Goal: Navigation & Orientation: Find specific page/section

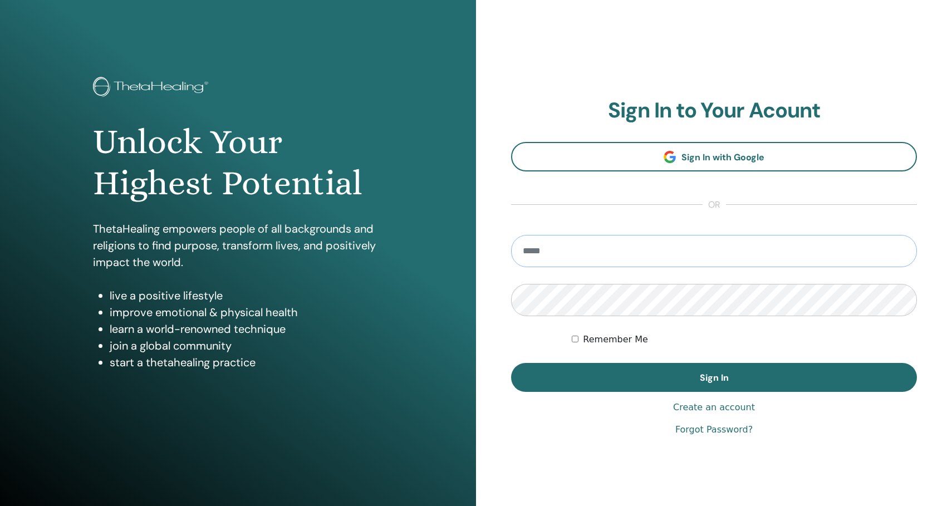
type input "**********"
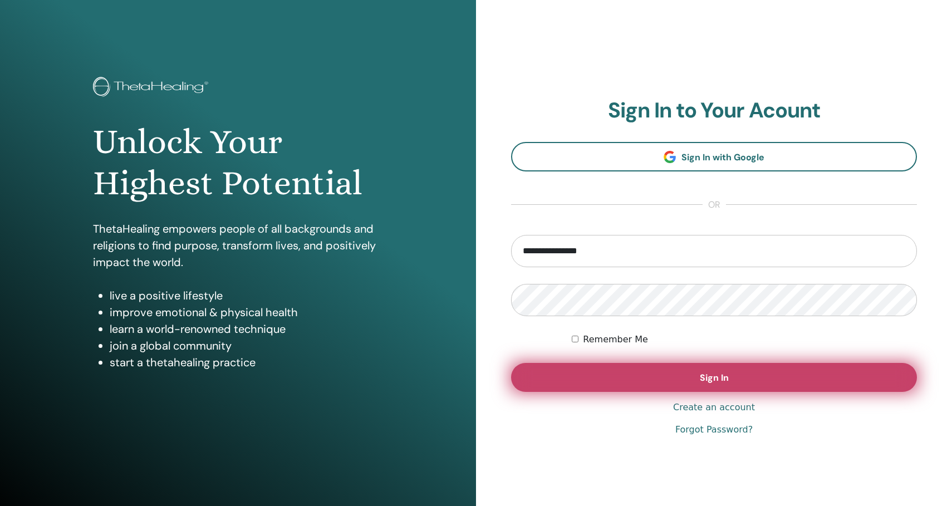
click at [710, 387] on button "Sign In" at bounding box center [714, 377] width 406 height 29
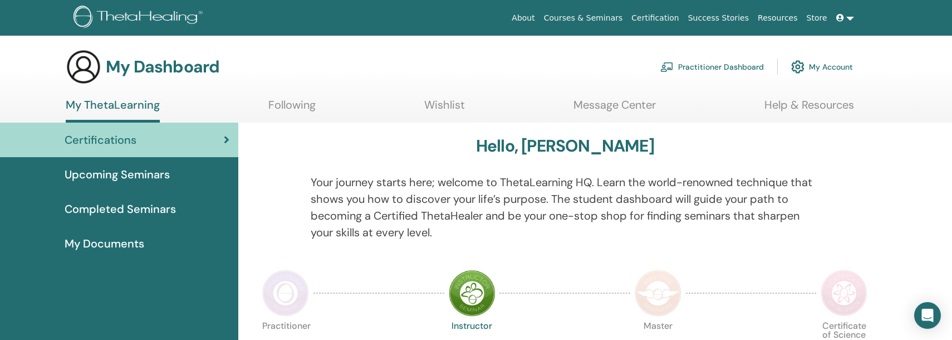
click at [194, 241] on div "My Documents" at bounding box center [119, 243] width 220 height 17
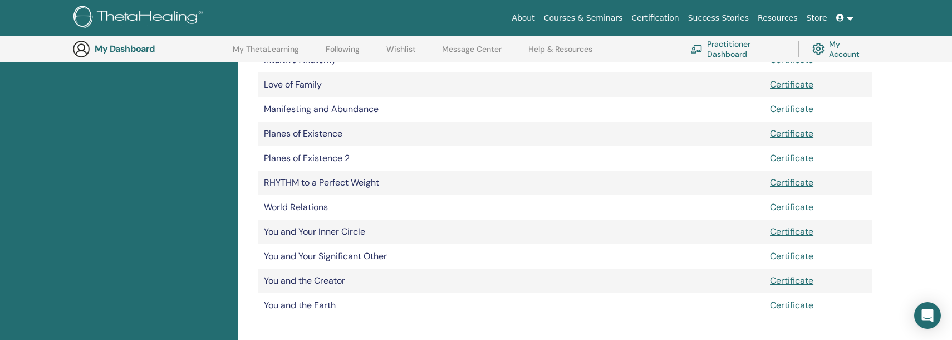
scroll to position [428, 0]
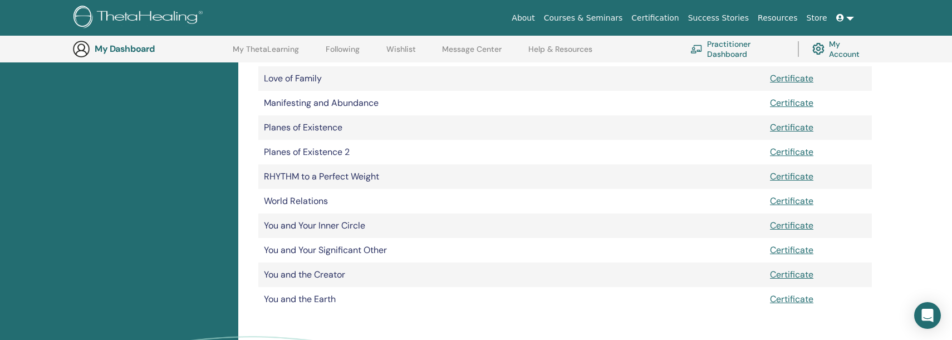
click at [919, 150] on div "My Documents Document Manuals Certificates Advanced DNA Certificate Basic DNA C…" at bounding box center [595, 82] width 714 height 729
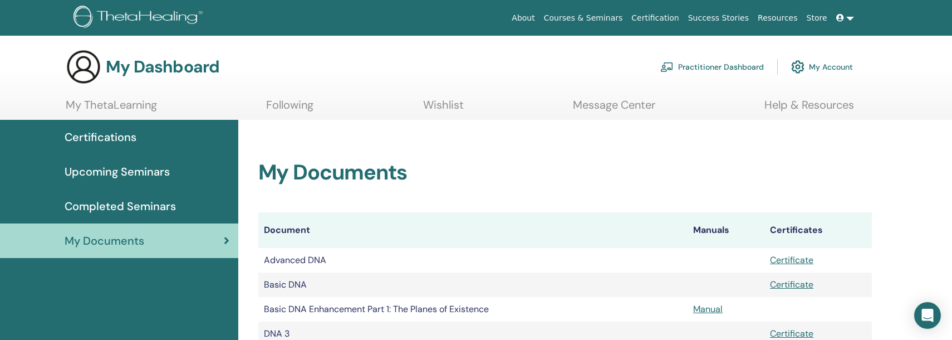
scroll to position [0, 0]
click at [595, 111] on link "Message Center" at bounding box center [614, 109] width 82 height 22
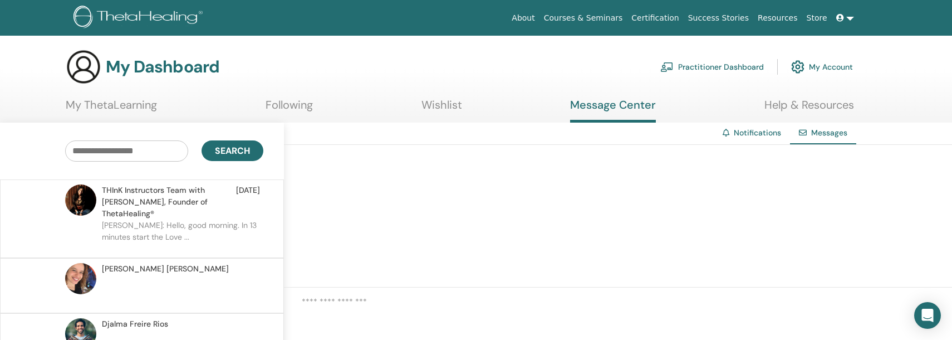
click at [732, 65] on link "Practitioner Dashboard" at bounding box center [712, 67] width 104 height 24
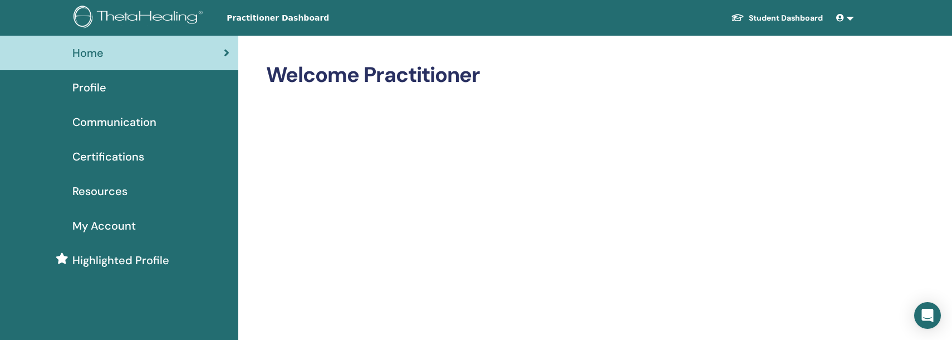
click at [202, 42] on link "Home" at bounding box center [119, 53] width 238 height 35
click at [183, 60] on div "Home" at bounding box center [119, 53] width 220 height 17
click at [844, 17] on span at bounding box center [841, 17] width 10 height 9
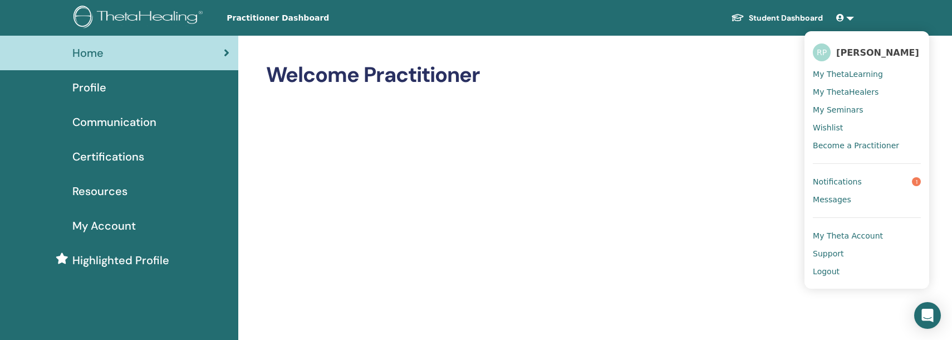
click at [839, 187] on span "Notifications" at bounding box center [837, 182] width 49 height 10
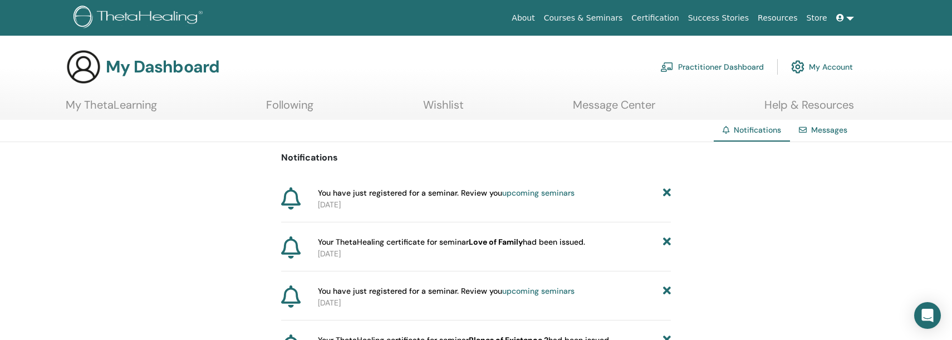
click at [810, 69] on link "My Account" at bounding box center [822, 67] width 62 height 24
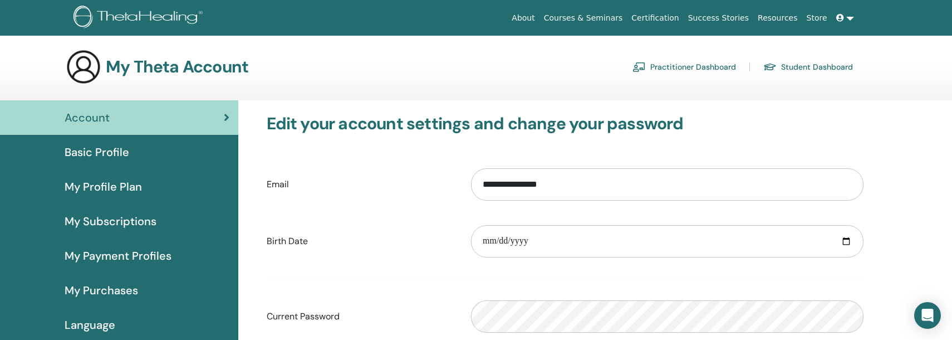
click at [702, 67] on link "Practitioner Dashboard" at bounding box center [685, 67] width 104 height 18
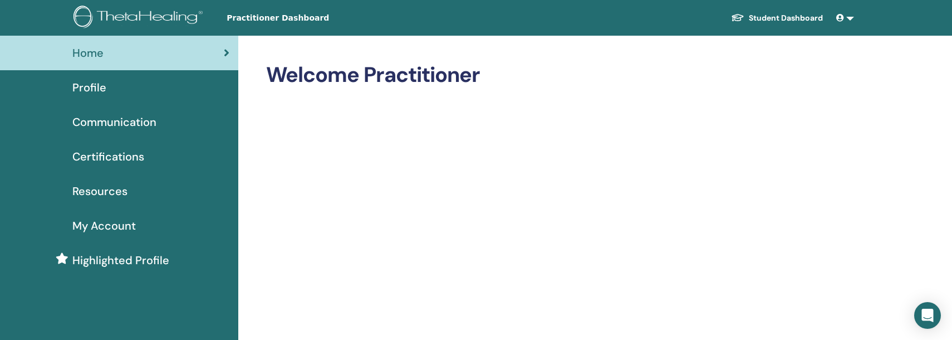
click at [846, 17] on link at bounding box center [845, 18] width 27 height 21
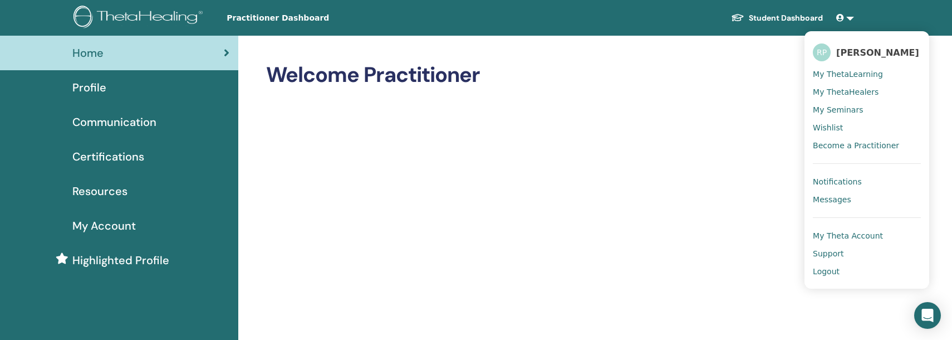
click at [857, 79] on span "My ThetaLearning" at bounding box center [848, 74] width 70 height 10
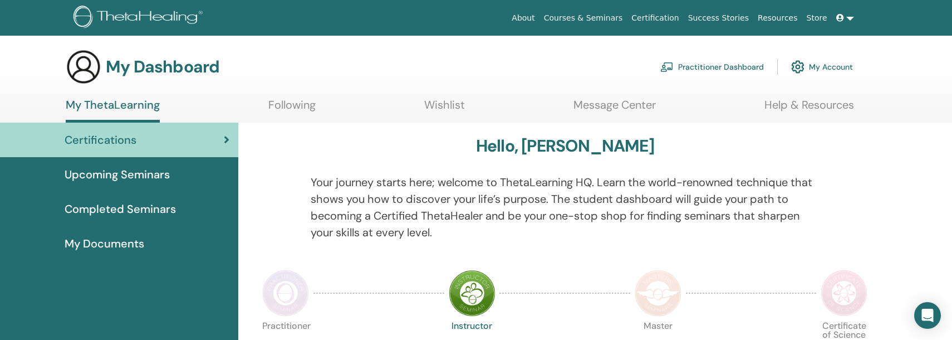
click at [873, 178] on div at bounding box center [854, 214] width 52 height 80
click at [116, 169] on span "Upcoming Seminars" at bounding box center [117, 174] width 105 height 17
click at [293, 104] on link "Following" at bounding box center [291, 109] width 47 height 22
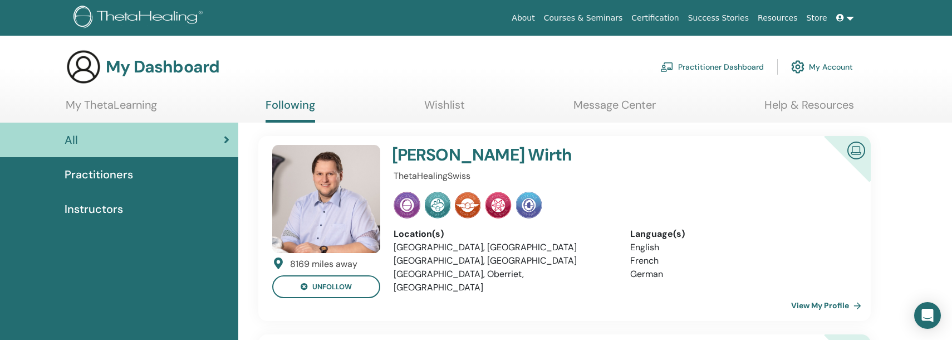
click at [95, 210] on span "Instructors" at bounding box center [94, 208] width 58 height 17
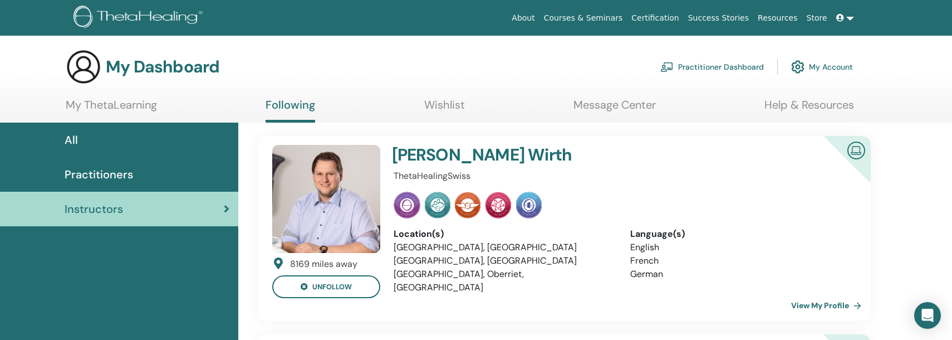
click at [159, 106] on ul "My ThetaLearning Following Wishlist Message Center Help & Resources" at bounding box center [460, 110] width 788 height 24
click at [135, 107] on link "My ThetaLearning" at bounding box center [111, 109] width 91 height 22
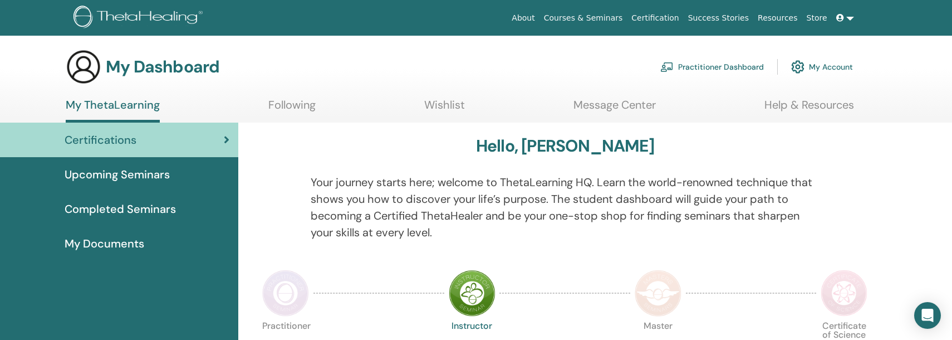
click at [806, 106] on link "Help & Resources" at bounding box center [809, 109] width 90 height 22
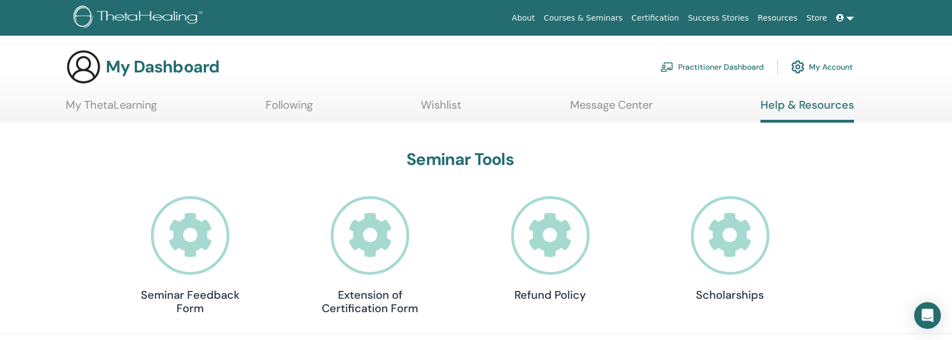
click at [631, 105] on link "Message Center" at bounding box center [611, 109] width 82 height 22
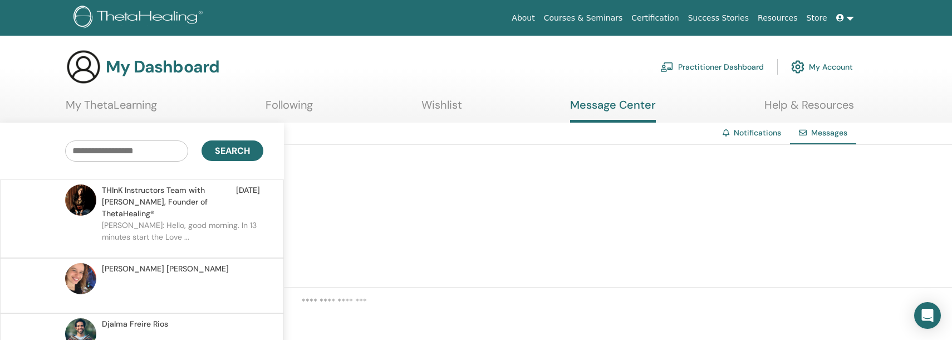
click at [426, 101] on link "Wishlist" at bounding box center [441, 109] width 41 height 22
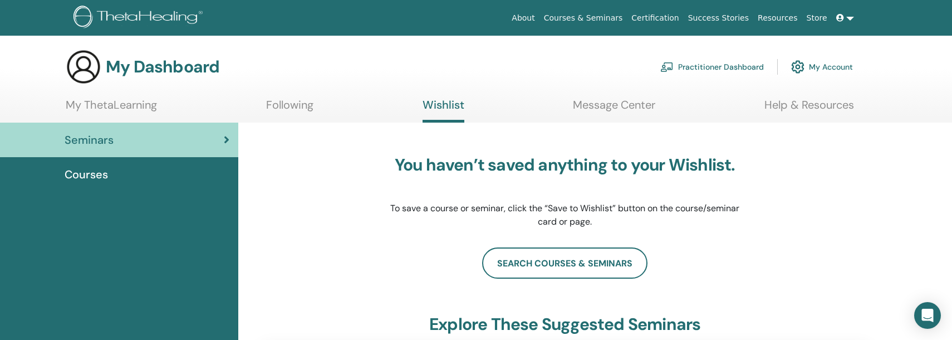
click at [222, 138] on div "Seminars" at bounding box center [119, 139] width 220 height 17
click at [301, 105] on link "Following" at bounding box center [289, 109] width 47 height 22
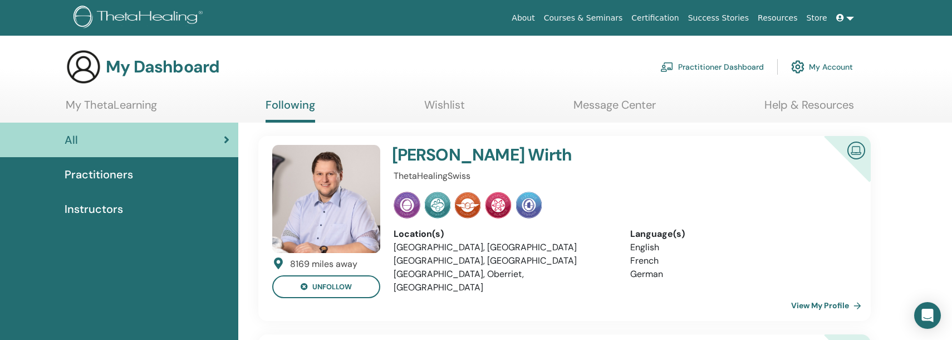
click at [115, 210] on span "Instructors" at bounding box center [94, 208] width 58 height 17
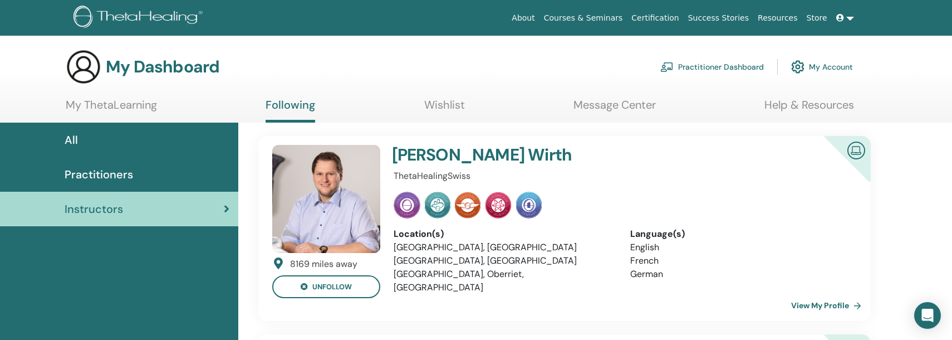
click at [144, 100] on link "My ThetaLearning" at bounding box center [111, 109] width 91 height 22
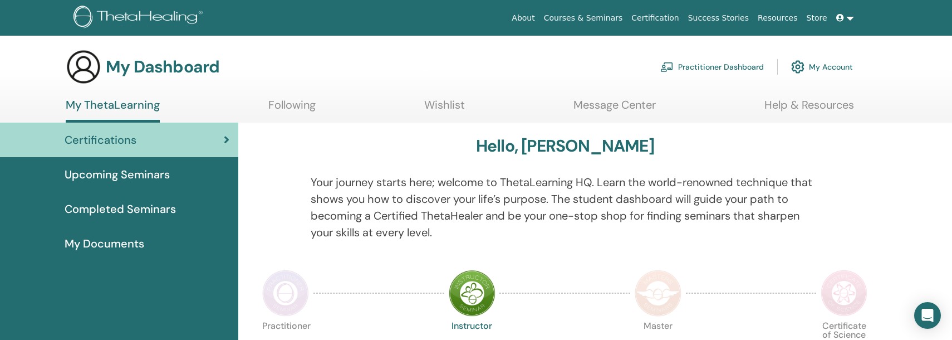
click at [815, 101] on link "Help & Resources" at bounding box center [809, 109] width 90 height 22
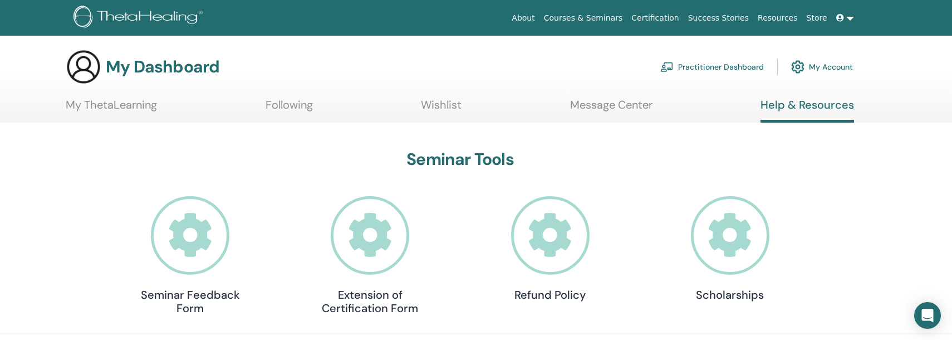
click at [778, 16] on link "Resources" at bounding box center [777, 18] width 49 height 21
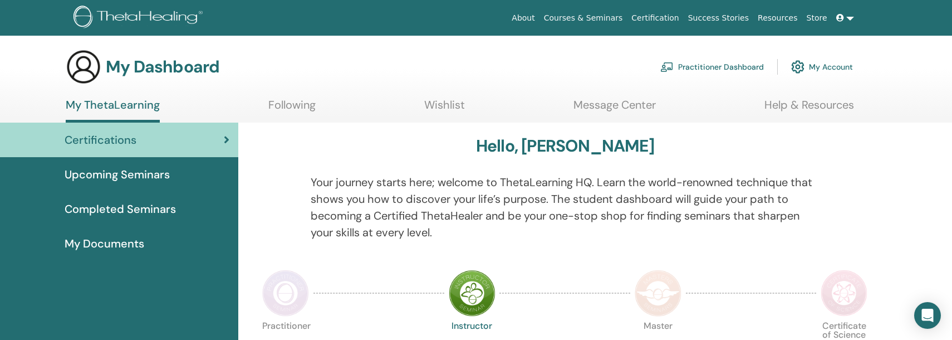
click at [143, 184] on link "Upcoming Seminars" at bounding box center [119, 174] width 238 height 35
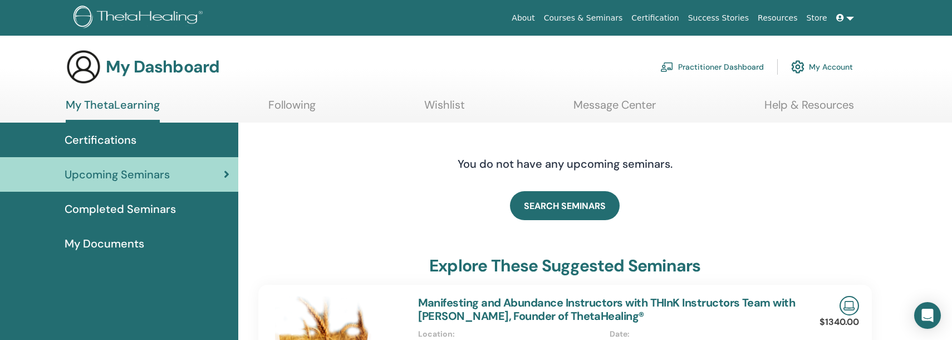
click at [139, 211] on span "Completed Seminars" at bounding box center [120, 208] width 111 height 17
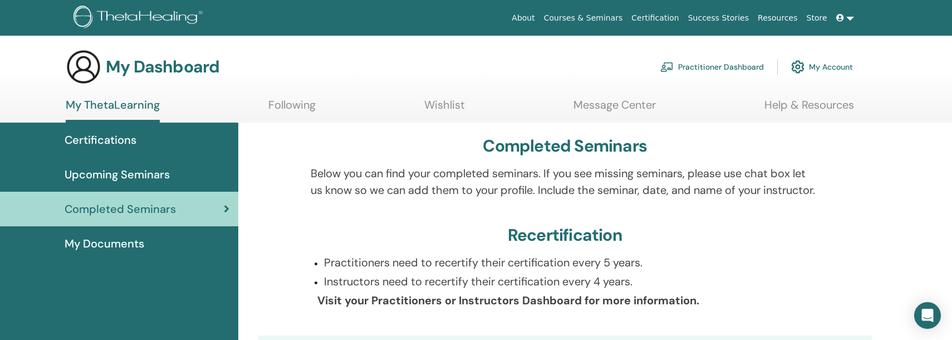
click at [123, 253] on link "My Documents" at bounding box center [119, 243] width 238 height 35
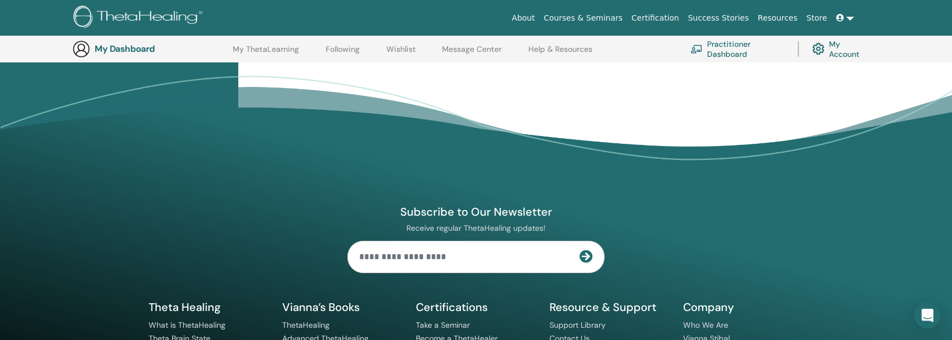
scroll to position [698, 0]
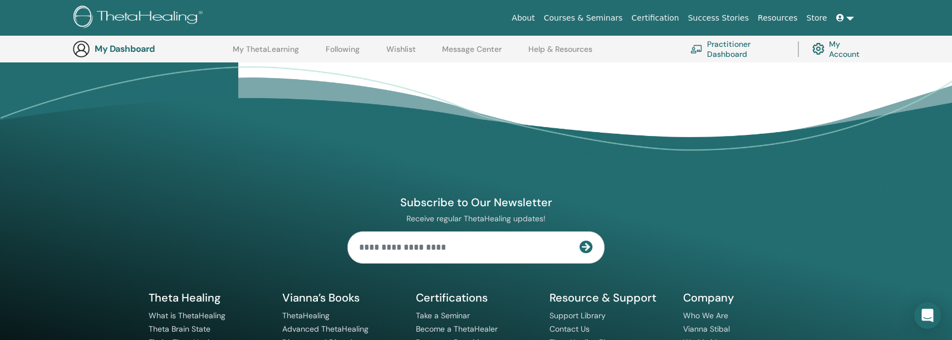
click at [836, 16] on link at bounding box center [845, 18] width 27 height 21
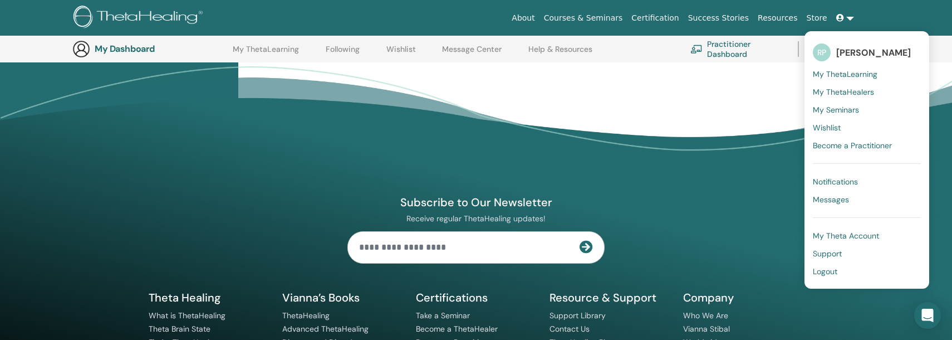
click at [838, 75] on span "My ThetaLearning" at bounding box center [845, 74] width 65 height 10
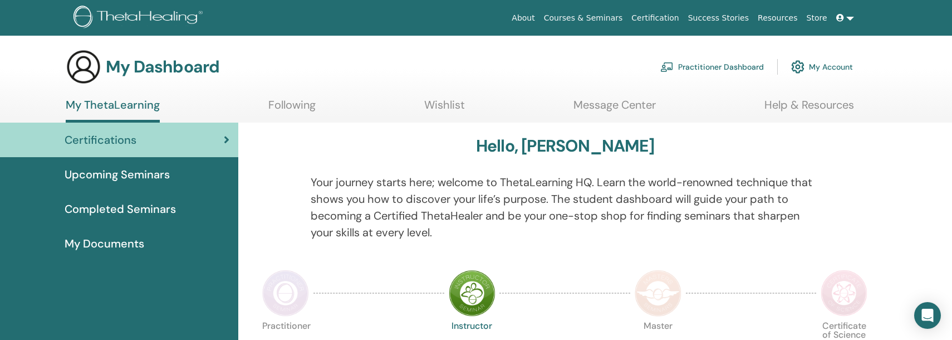
click at [160, 177] on span "Upcoming Seminars" at bounding box center [117, 174] width 105 height 17
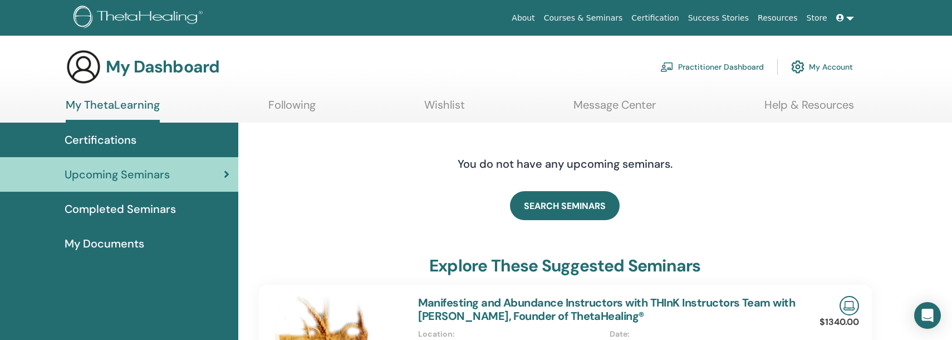
click at [177, 153] on link "Certifications" at bounding box center [119, 139] width 238 height 35
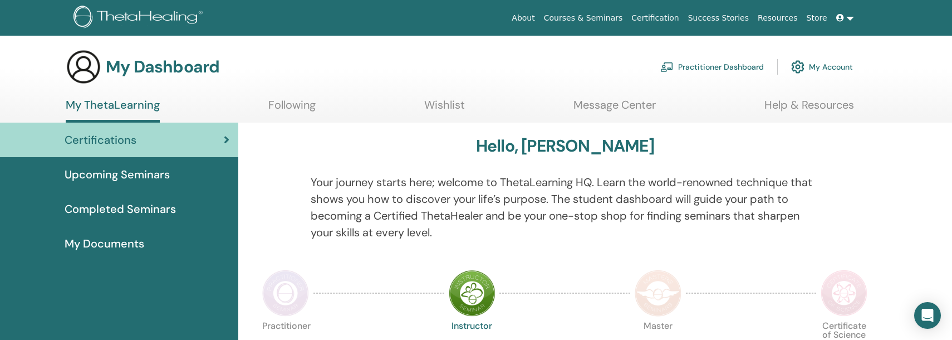
click at [143, 246] on span "My Documents" at bounding box center [105, 243] width 80 height 17
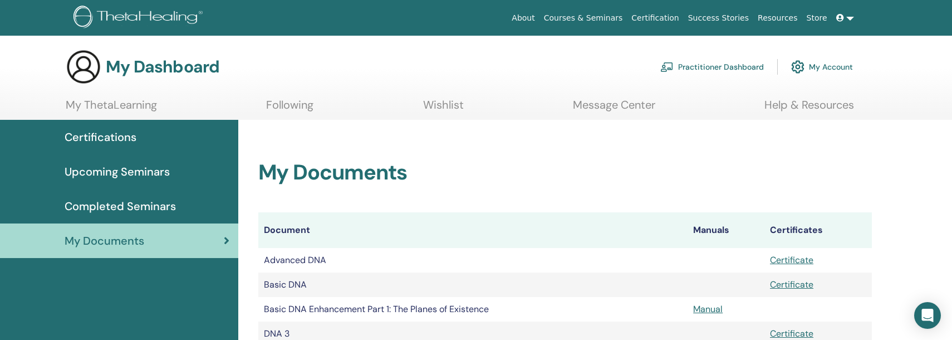
click at [801, 111] on link "Help & Resources" at bounding box center [809, 109] width 90 height 22
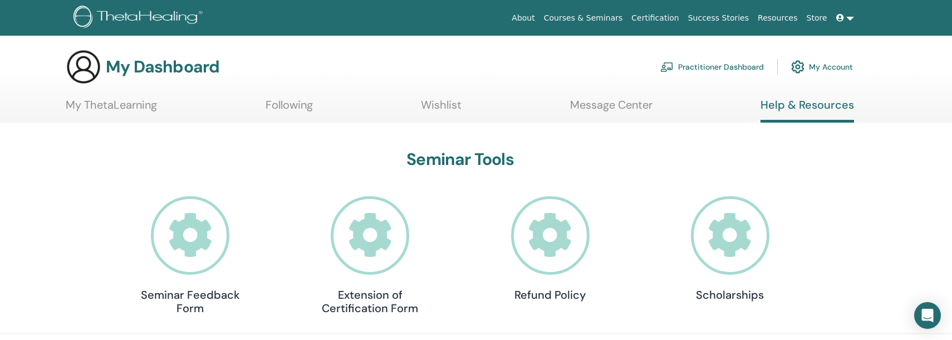
click at [114, 101] on link "My ThetaLearning" at bounding box center [111, 109] width 91 height 22
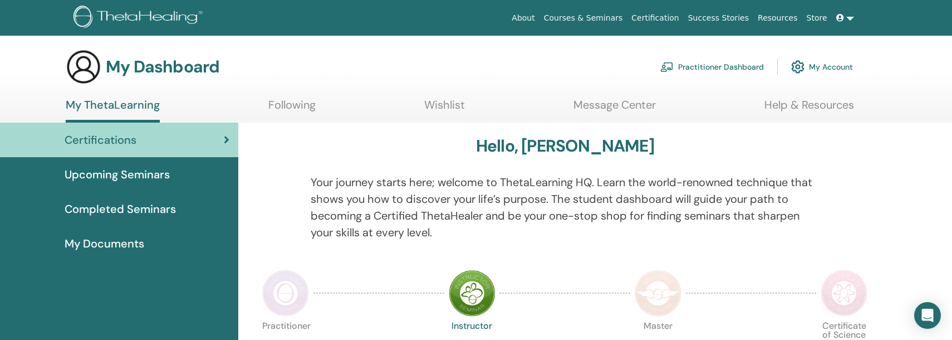
click at [830, 231] on div at bounding box center [854, 214] width 52 height 80
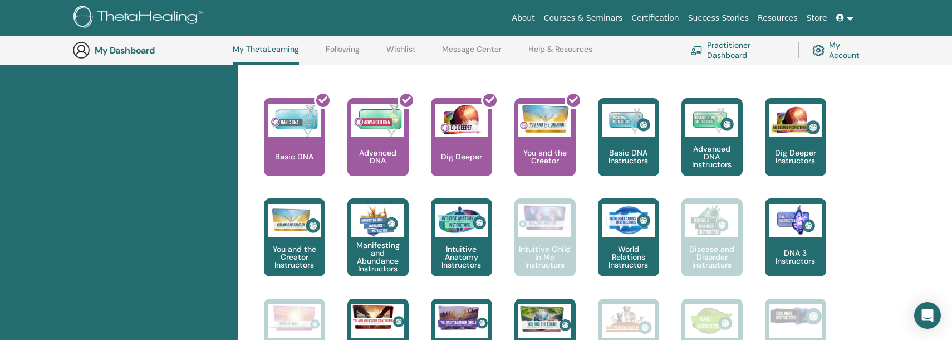
scroll to position [427, 0]
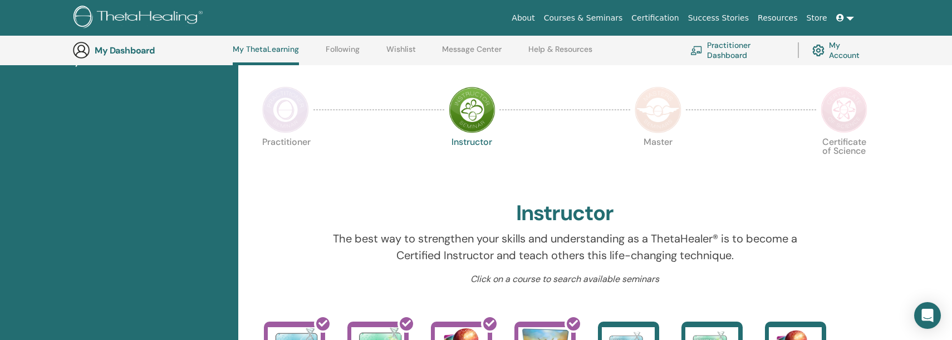
scroll to position [195, 0]
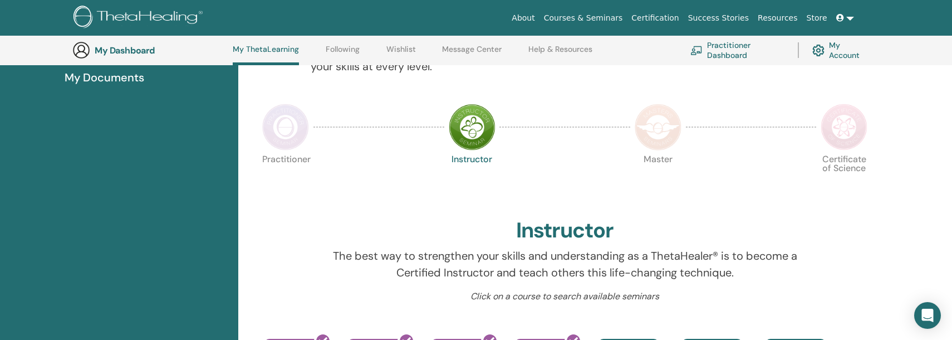
click at [585, 20] on link "Courses & Seminars" at bounding box center [584, 18] width 88 height 21
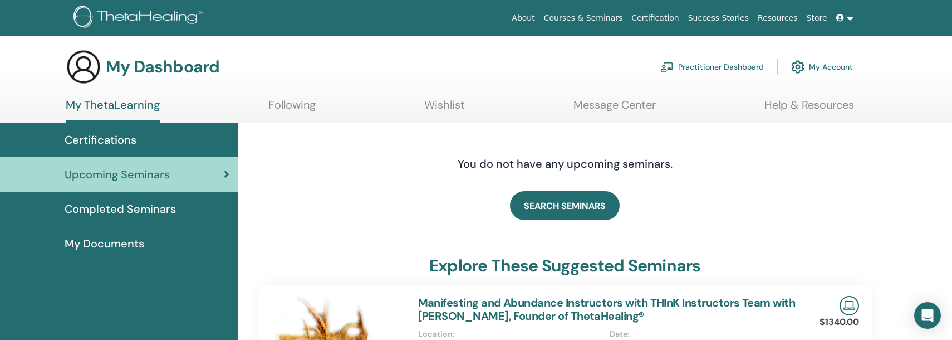
click at [136, 142] on div "Certifications" at bounding box center [119, 139] width 220 height 17
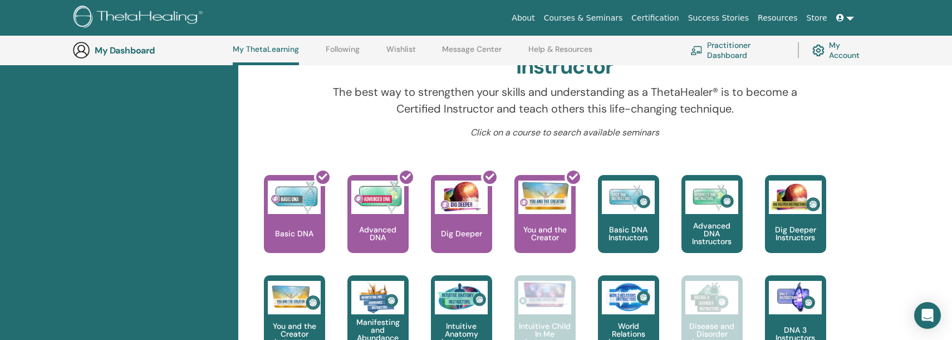
scroll to position [362, 0]
